Goal: Information Seeking & Learning: Find specific fact

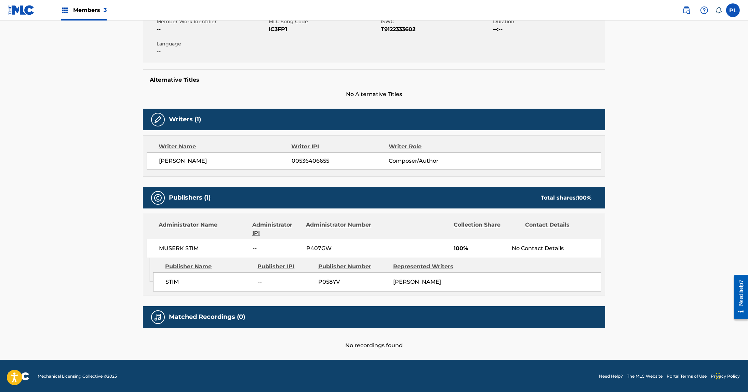
click at [314, 73] on div "Alternative Titles No Alternative Titles" at bounding box center [374, 83] width 462 height 29
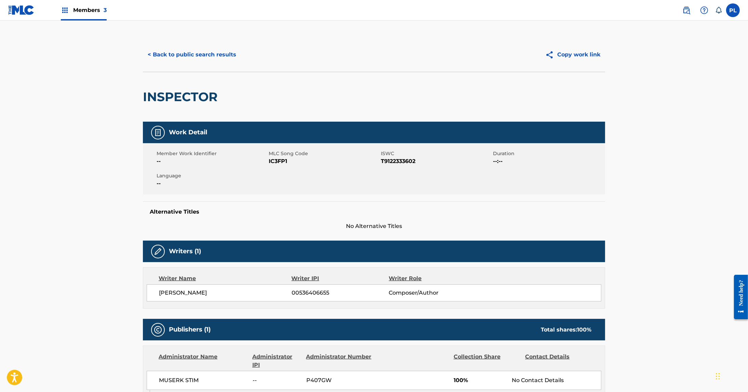
click at [188, 61] on button "< Back to public search results" at bounding box center [192, 54] width 98 height 17
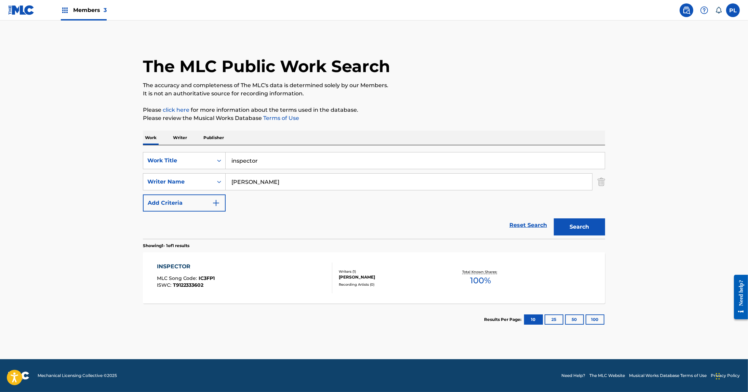
click at [471, 50] on div "The MLC Public Work Search" at bounding box center [374, 63] width 462 height 50
click at [179, 137] on p "Writer" at bounding box center [180, 138] width 18 height 14
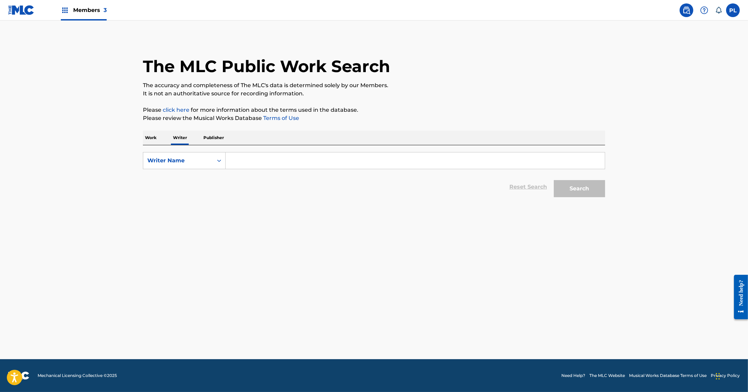
click at [244, 165] on input "Search Form" at bounding box center [415, 160] width 379 height 16
click at [204, 164] on div "Writer Name" at bounding box center [178, 161] width 62 height 8
click at [199, 182] on div "Writer IPI" at bounding box center [184, 177] width 82 height 17
drag, startPoint x: 247, startPoint y: 169, endPoint x: 276, endPoint y: 161, distance: 29.9
click at [250, 167] on input "Search Form" at bounding box center [415, 160] width 379 height 16
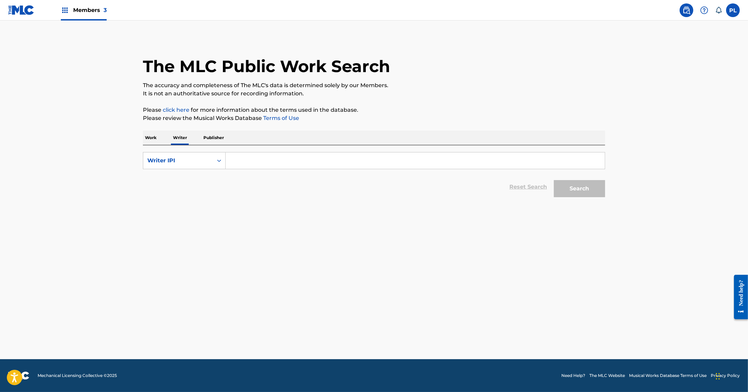
paste input "240946373"
click at [579, 185] on button "Search" at bounding box center [579, 188] width 51 height 17
click at [284, 162] on input "240946373" at bounding box center [415, 160] width 379 height 16
type input "00240946373"
click at [554, 180] on button "Search" at bounding box center [579, 188] width 51 height 17
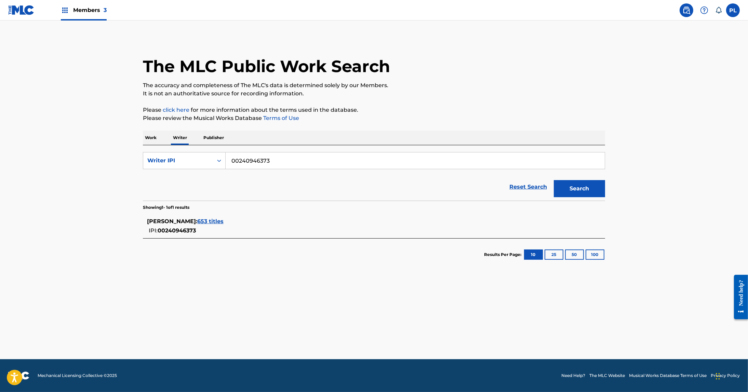
click at [215, 221] on span "653 titles" at bounding box center [210, 221] width 26 height 6
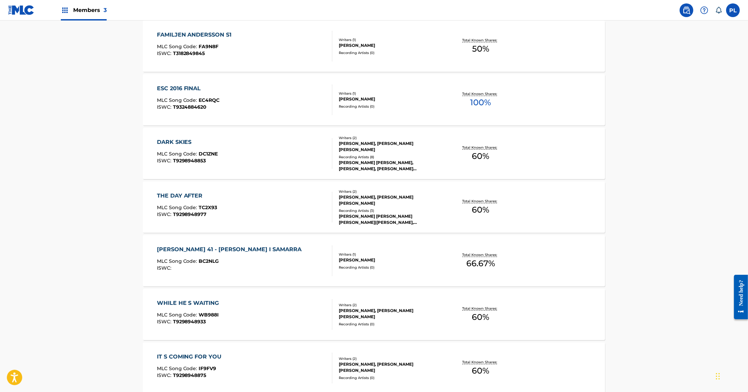
scroll to position [182, 0]
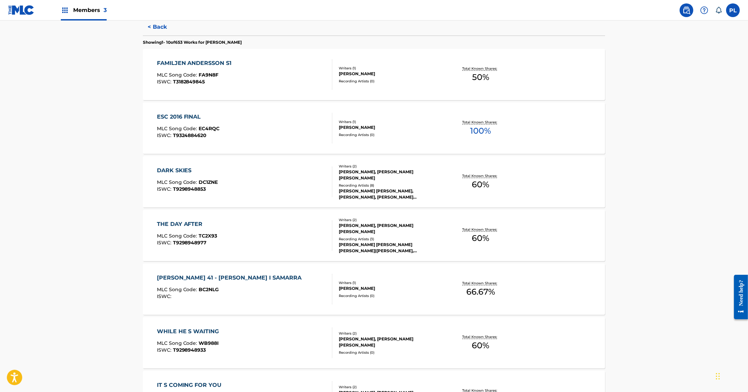
click at [400, 134] on div "Recording Artists ( 0 )" at bounding box center [390, 134] width 103 height 5
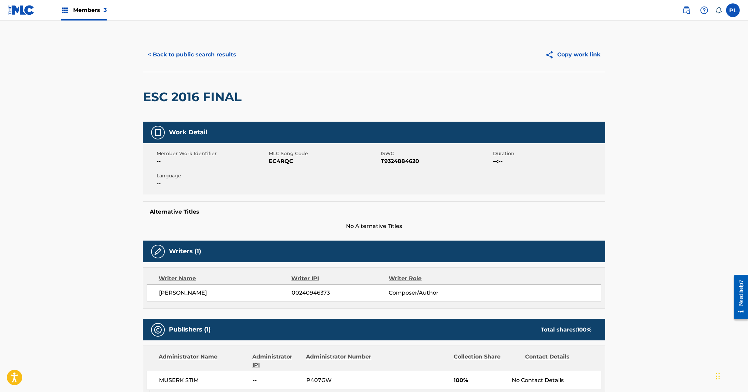
click at [215, 56] on button "< Back to public search results" at bounding box center [192, 54] width 98 height 17
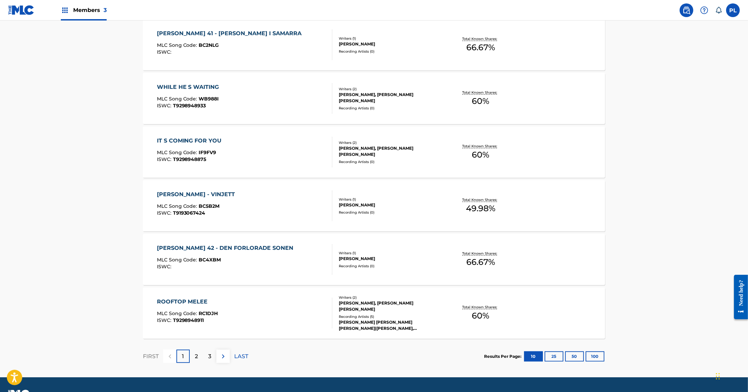
scroll to position [444, 0]
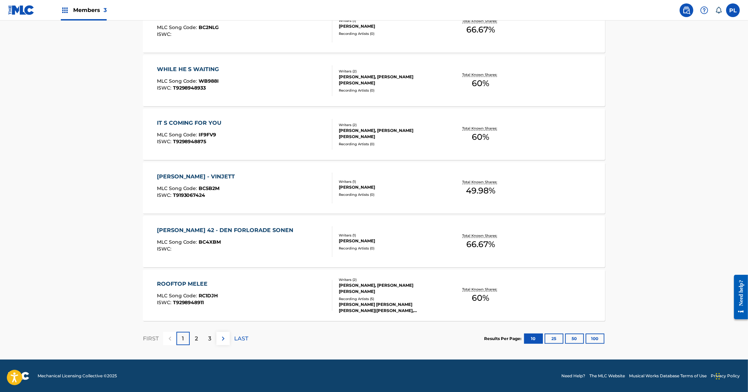
click at [365, 189] on div "ADAM NORDEN" at bounding box center [390, 187] width 103 height 6
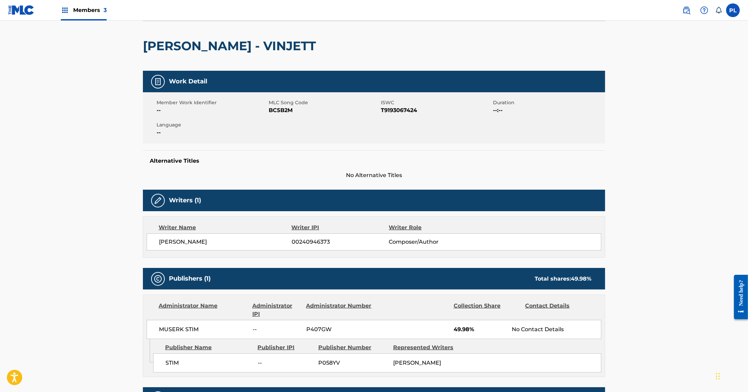
scroll to position [41, 0]
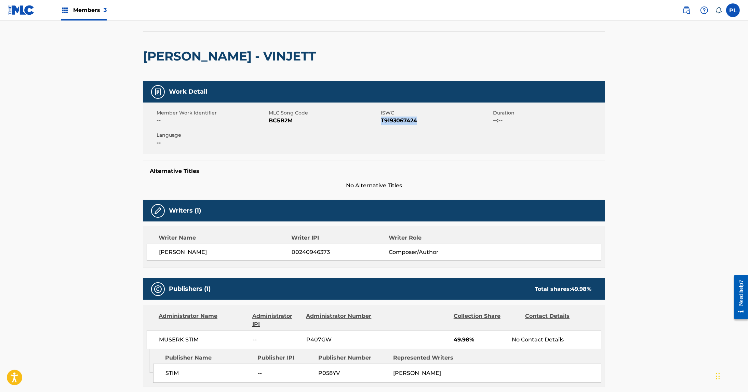
drag, startPoint x: 422, startPoint y: 121, endPoint x: 381, endPoint y: 125, distance: 41.1
click at [381, 125] on div "Member Work Identifier -- MLC Song Code BC5B2M ISWC T9193067424 Duration --:-- …" at bounding box center [374, 128] width 462 height 51
copy span "T9193067424"
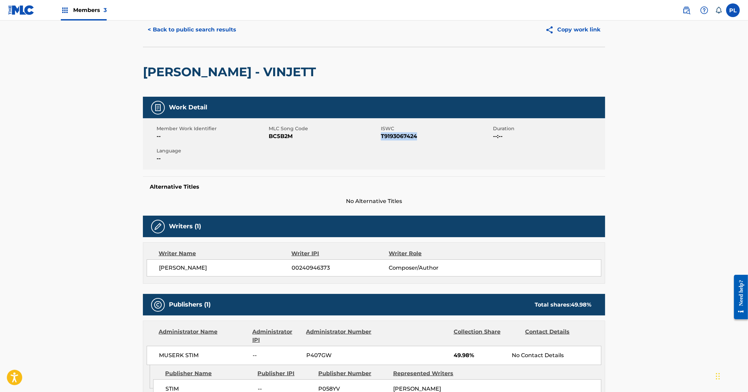
scroll to position [0, 0]
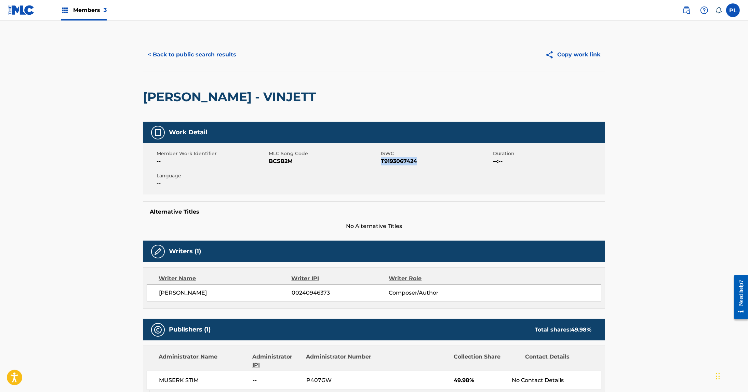
click at [190, 52] on button "< Back to public search results" at bounding box center [192, 54] width 98 height 17
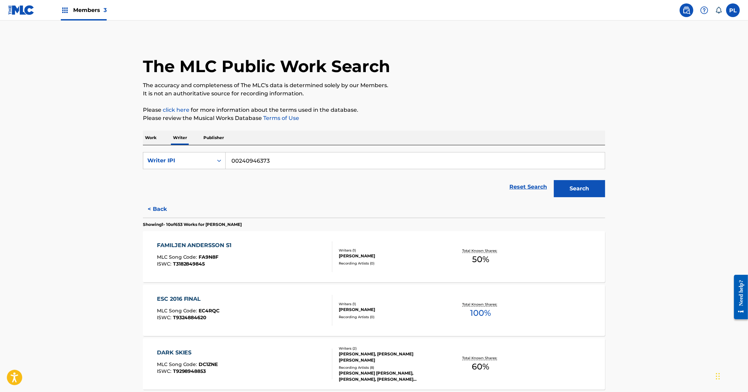
click at [146, 134] on p "Work" at bounding box center [151, 138] width 16 height 14
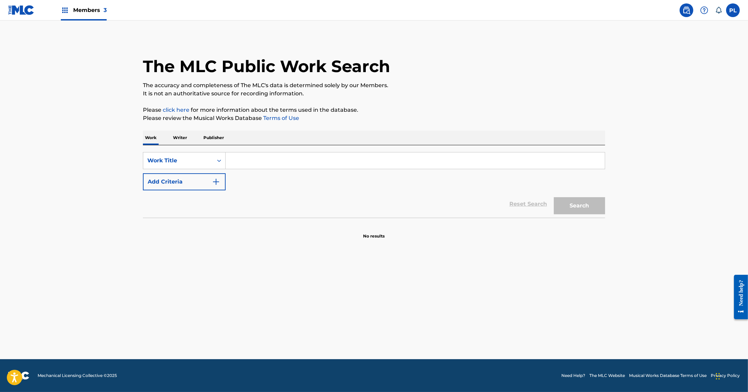
click at [281, 162] on input "Search Form" at bounding box center [415, 160] width 379 height 16
paste input "BECK THE LAST DAY"
click at [565, 208] on button "Search" at bounding box center [579, 205] width 51 height 17
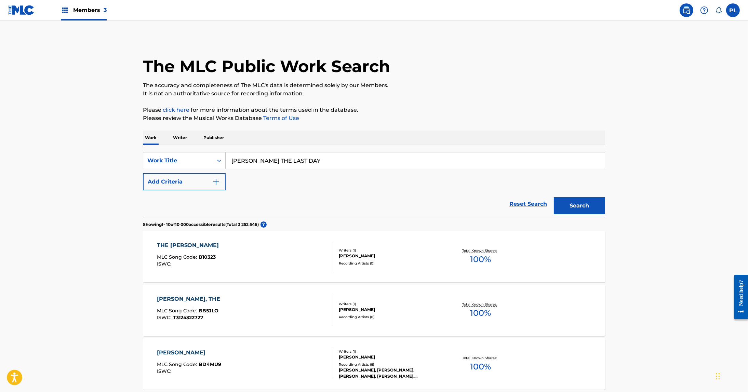
click at [219, 184] on img "Search Form" at bounding box center [216, 182] width 8 height 8
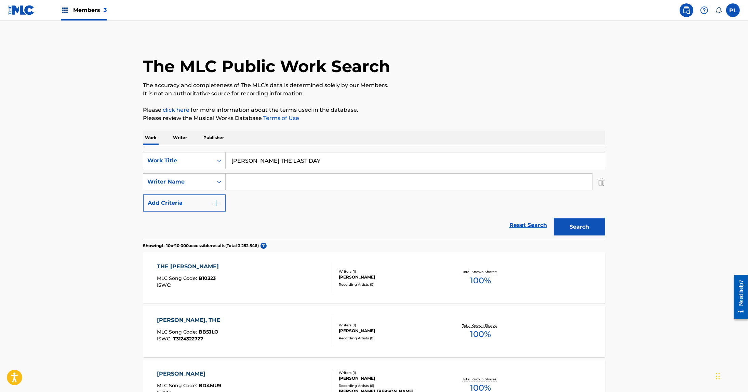
drag, startPoint x: 250, startPoint y: 158, endPoint x: 749, endPoint y: 172, distance: 499.4
click at [747, 172] on html "Accessibility Screen-Reader Guide, Feedback, and Issue Reporting | New window M…" at bounding box center [374, 196] width 748 height 392
type input "BECK"
type input "norden"
click at [554, 218] on button "Search" at bounding box center [579, 226] width 51 height 17
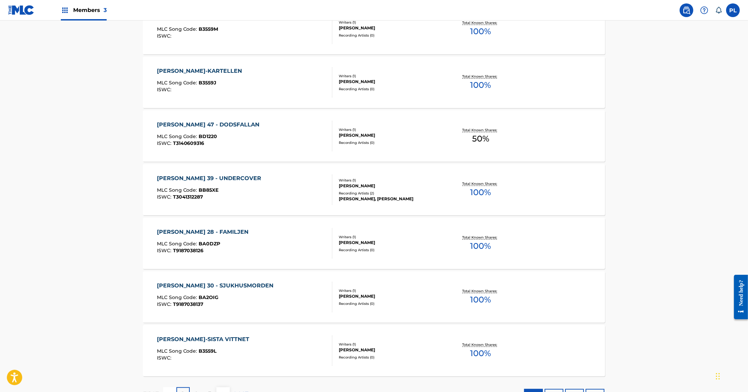
scroll to position [466, 0]
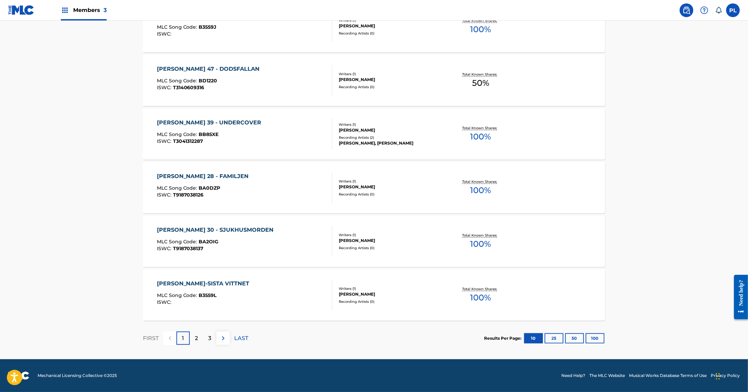
click at [597, 339] on button "100" at bounding box center [594, 338] width 19 height 10
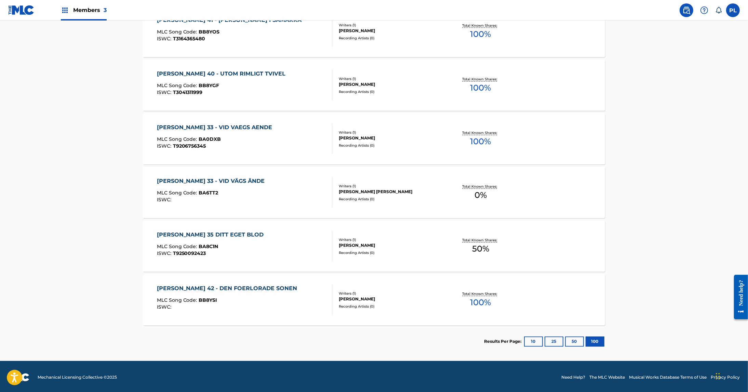
scroll to position [2233, 0]
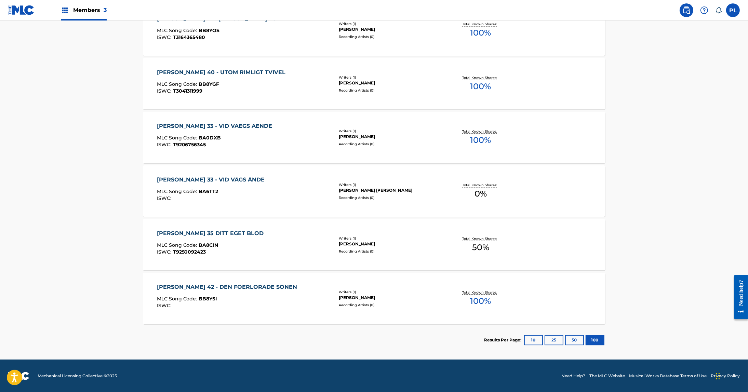
click at [351, 253] on div "Recording Artists ( 0 )" at bounding box center [390, 251] width 103 height 5
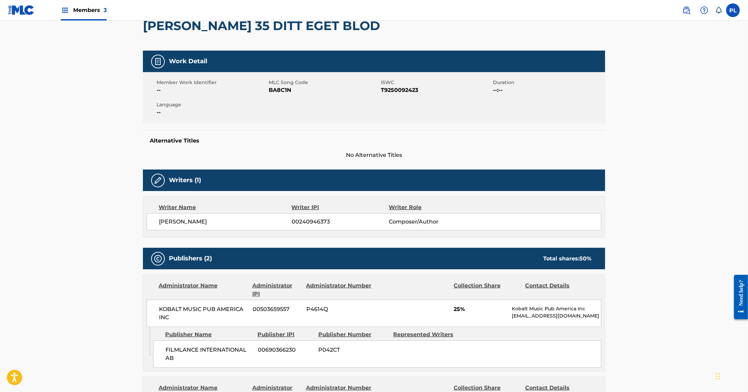
scroll to position [21, 0]
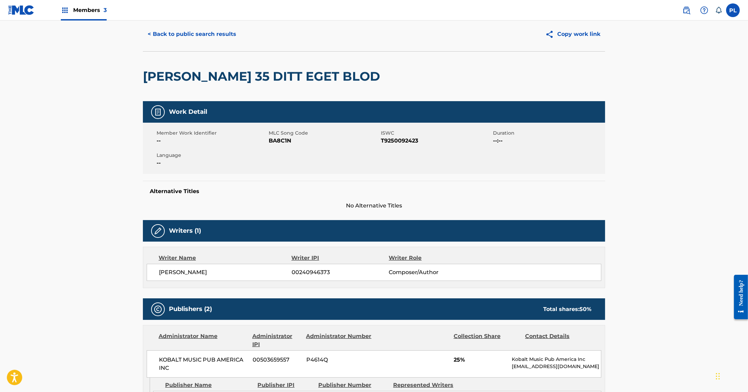
click at [568, 36] on button "Copy work link" at bounding box center [572, 34] width 65 height 17
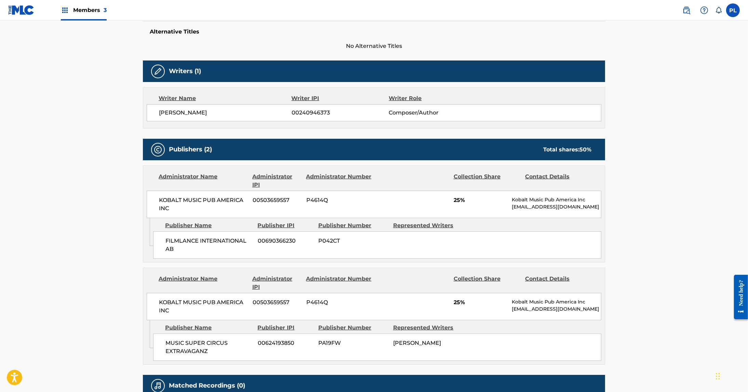
scroll to position [0, 0]
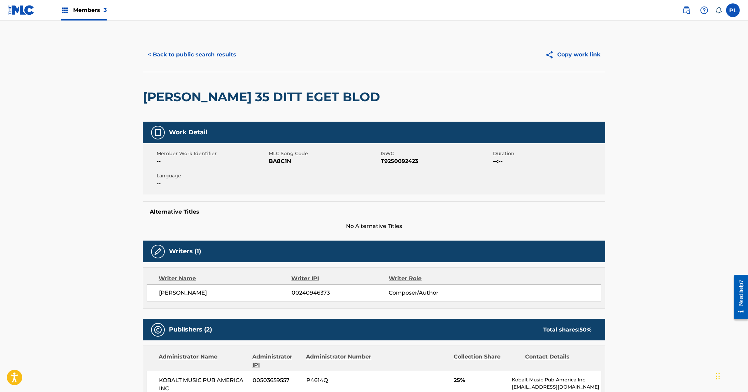
click at [399, 85] on div "BECK 35 DITT EGET BLOD" at bounding box center [374, 97] width 462 height 50
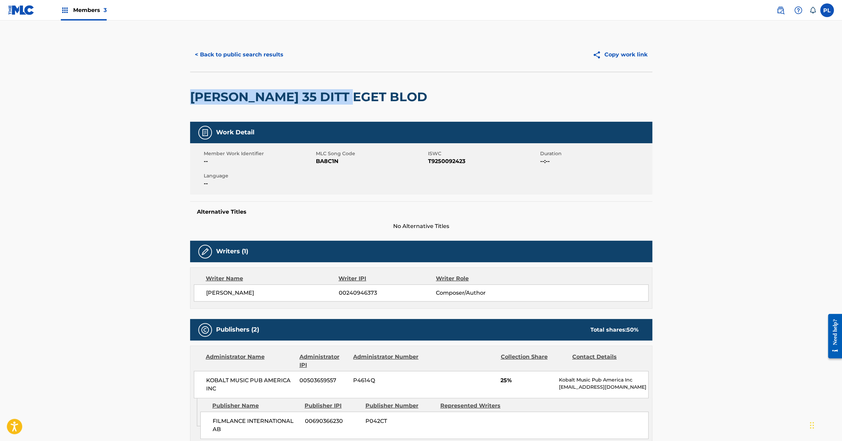
drag, startPoint x: 342, startPoint y: 94, endPoint x: 185, endPoint y: 101, distance: 157.4
click at [185, 101] on div "< Back to public search results Copy work link BECK 35 DITT EGET BLOD Work Deta…" at bounding box center [421, 318] width 478 height 561
copy h2 "BECK 35 DITT EGET BLOD"
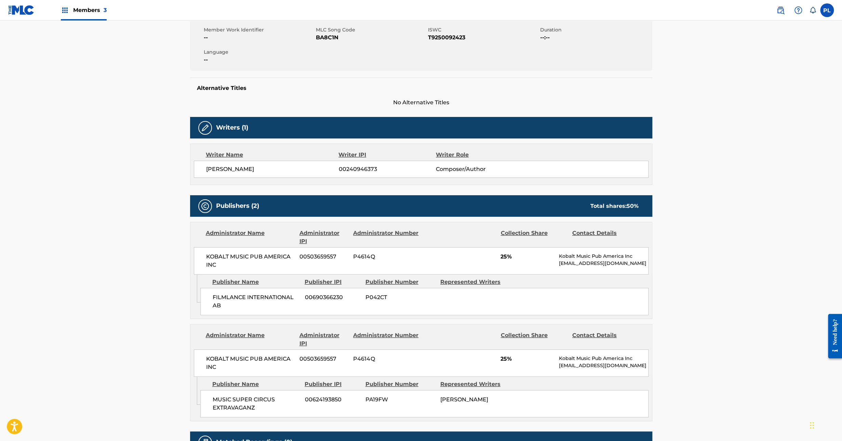
scroll to position [153, 0]
